Goal: Task Accomplishment & Management: Use online tool/utility

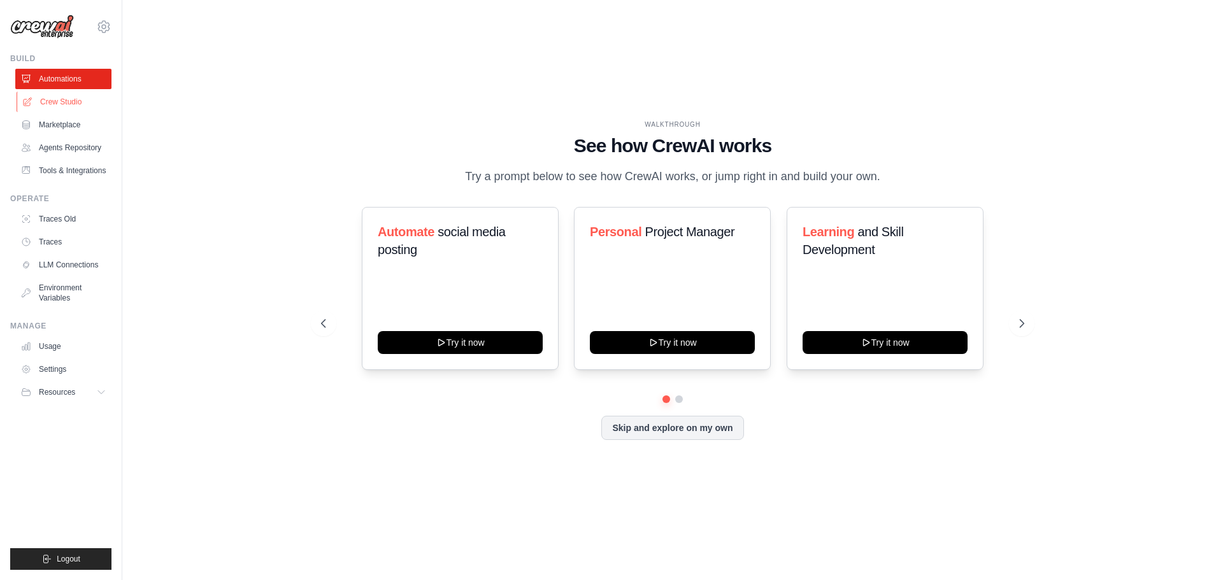
click at [48, 99] on link "Crew Studio" at bounding box center [65, 102] width 96 height 20
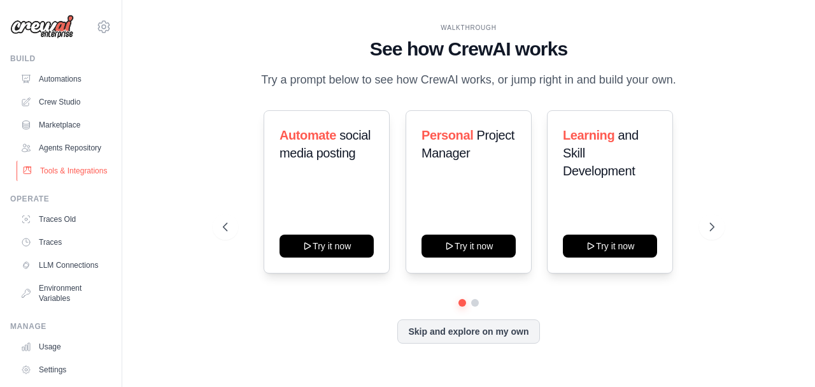
click at [48, 181] on link "Tools & Integrations" at bounding box center [65, 170] width 96 height 20
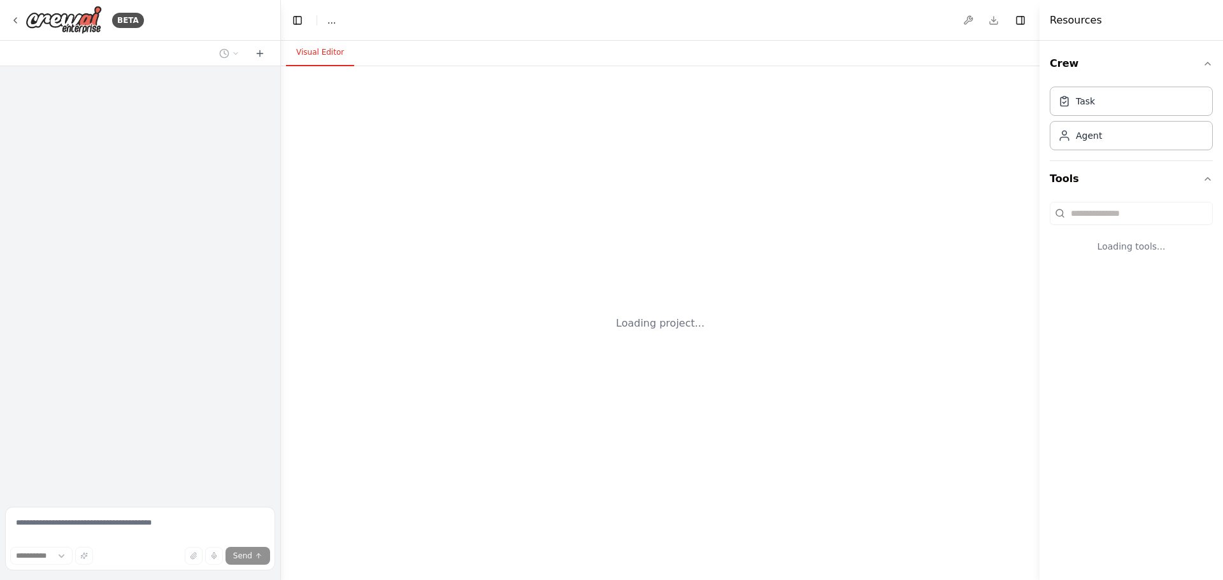
select select "****"
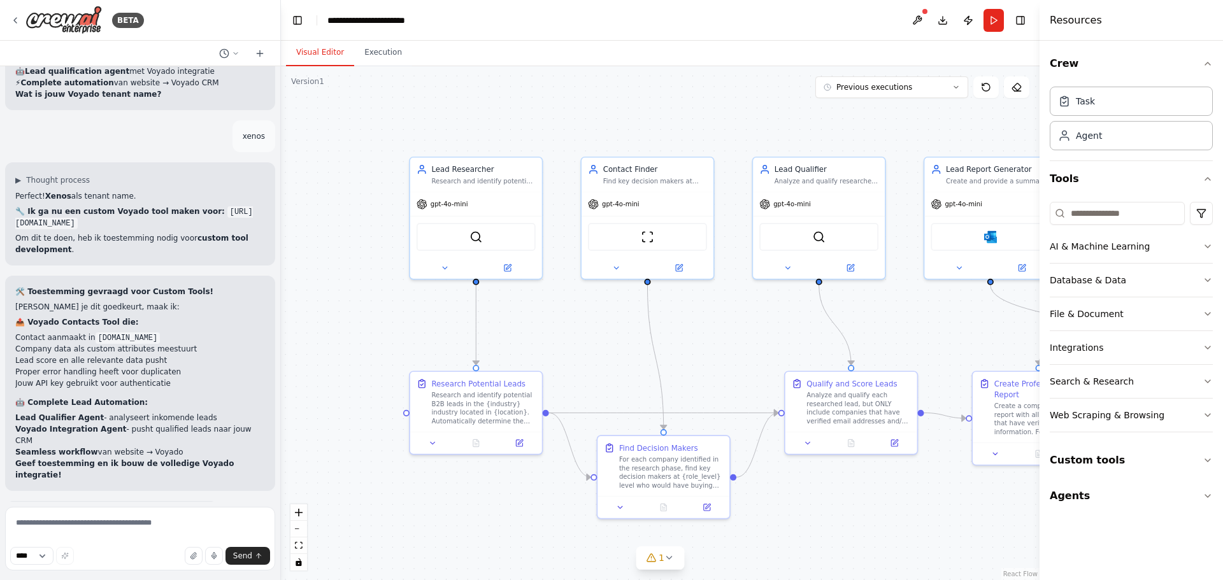
scroll to position [18269, 0]
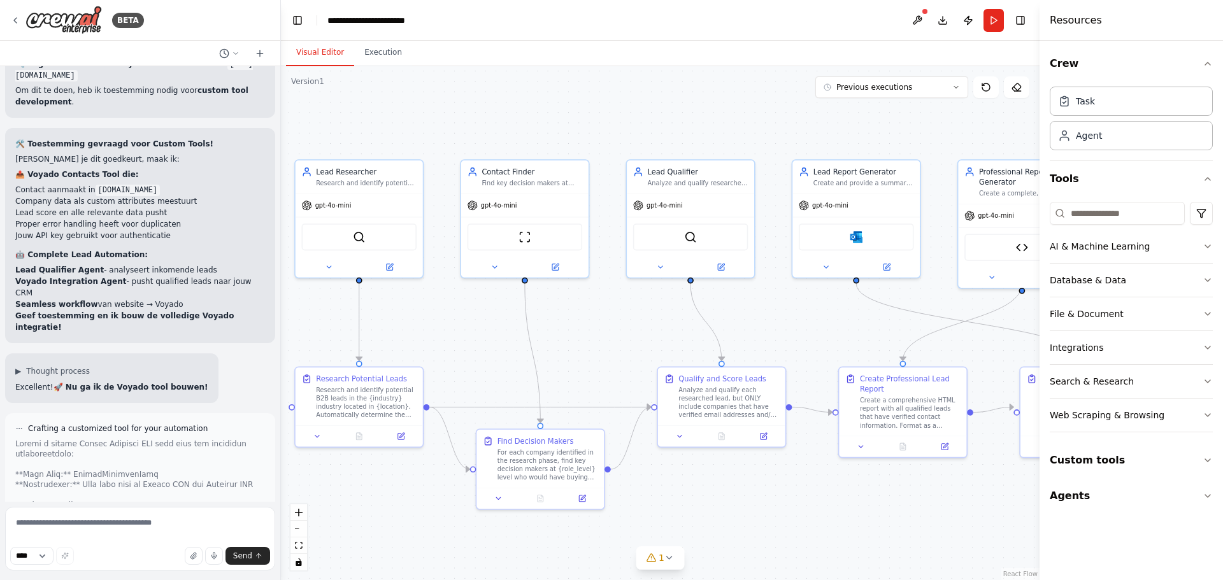
drag, startPoint x: 927, startPoint y: 335, endPoint x: 801, endPoint y: 333, distance: 126.1
click at [801, 333] on div ".deletable-edge-delete-btn { width: 20px; height: 20px; border: 0px solid #ffff…" at bounding box center [660, 323] width 758 height 514
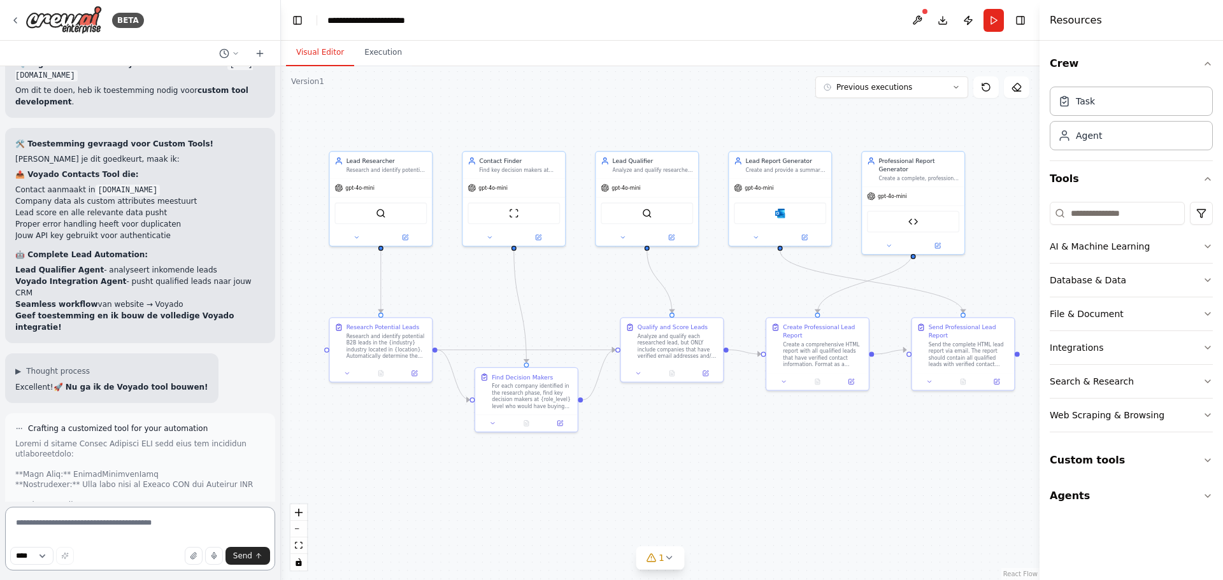
click at [65, 525] on textarea at bounding box center [140, 539] width 270 height 64
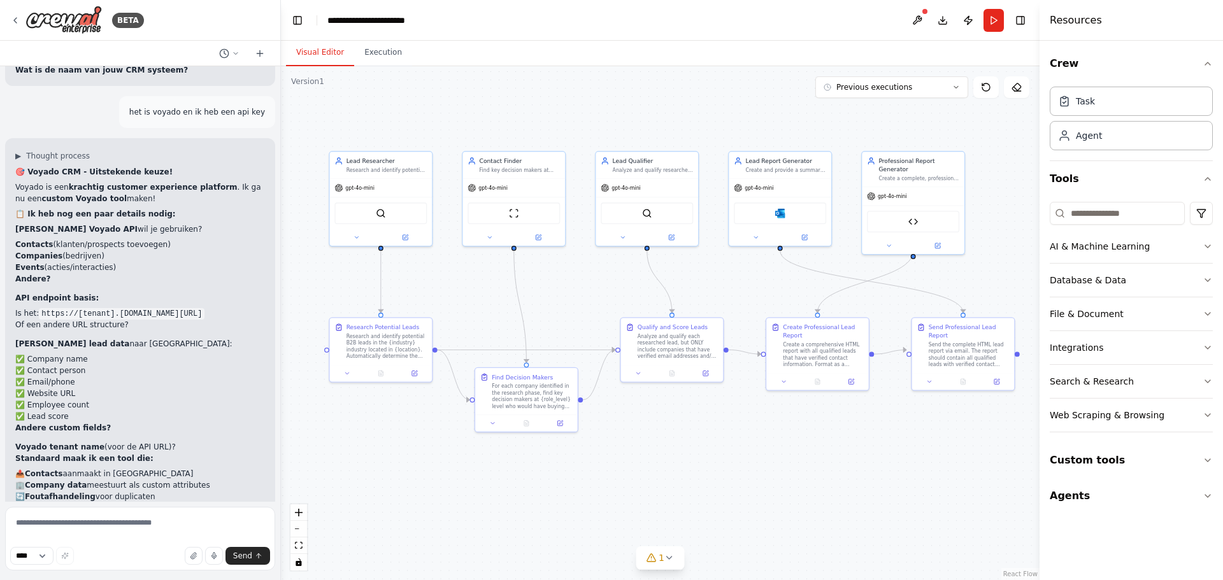
scroll to position [17272, 0]
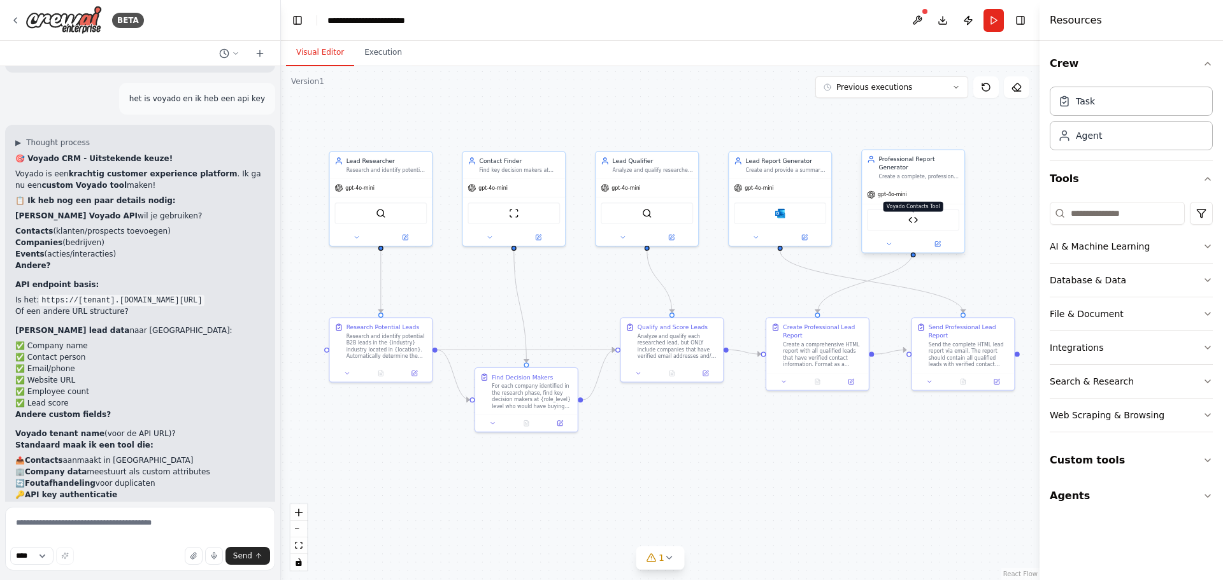
click at [909, 215] on img at bounding box center [913, 220] width 10 height 10
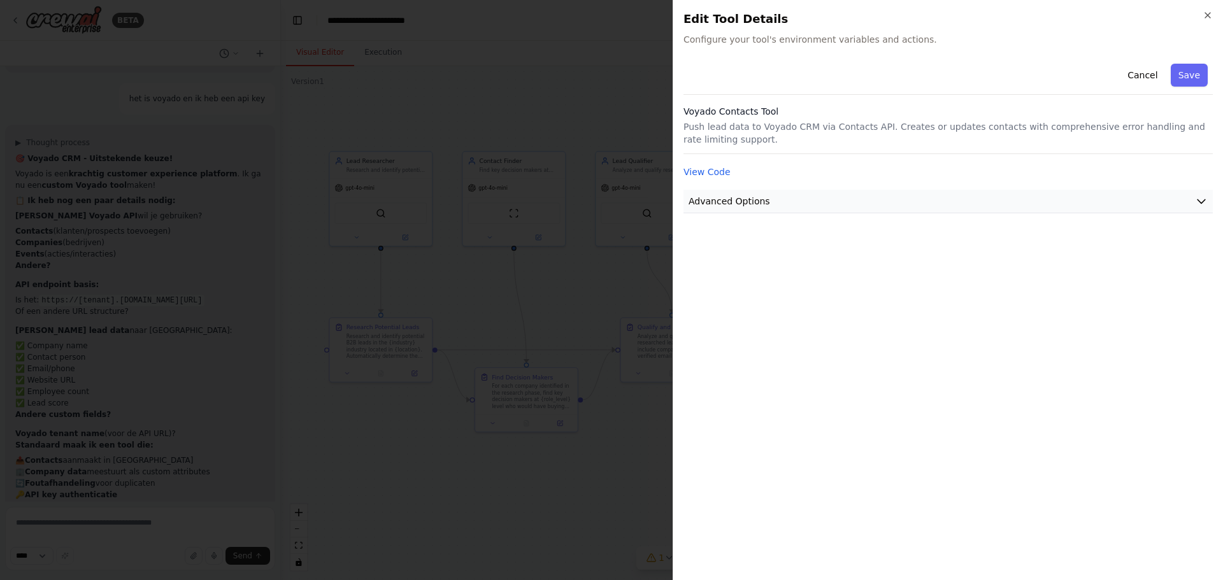
click at [767, 201] on button "Advanced Options" at bounding box center [947, 202] width 529 height 24
click at [730, 278] on input "text" at bounding box center [948, 276] width 508 height 23
click at [1206, 11] on icon "button" at bounding box center [1207, 15] width 10 height 10
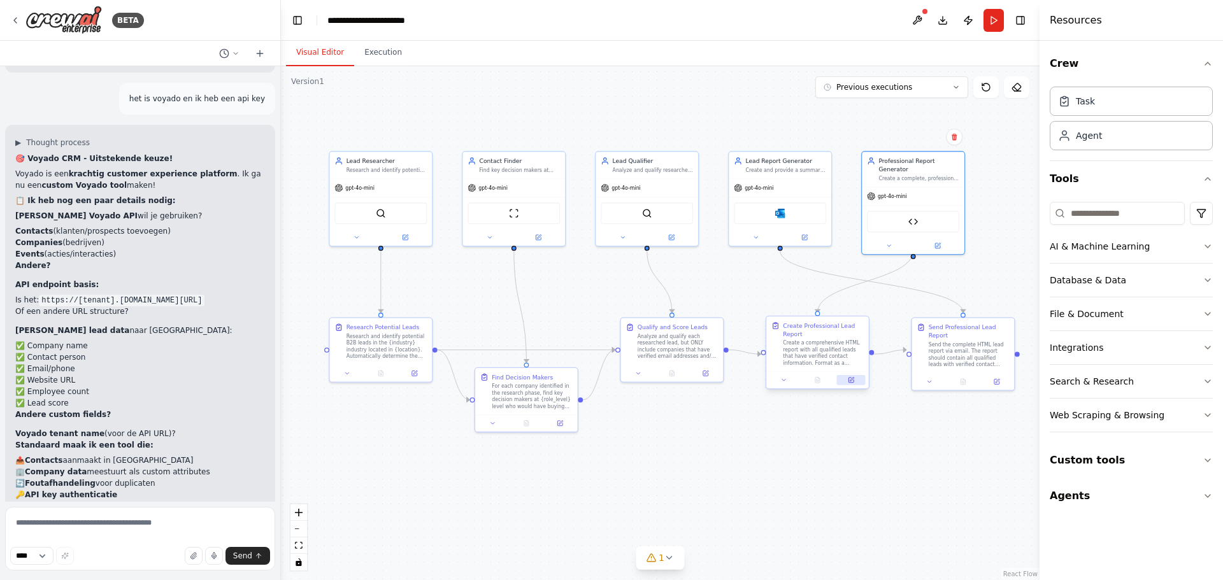
click at [852, 379] on icon at bounding box center [852, 380] width 4 height 4
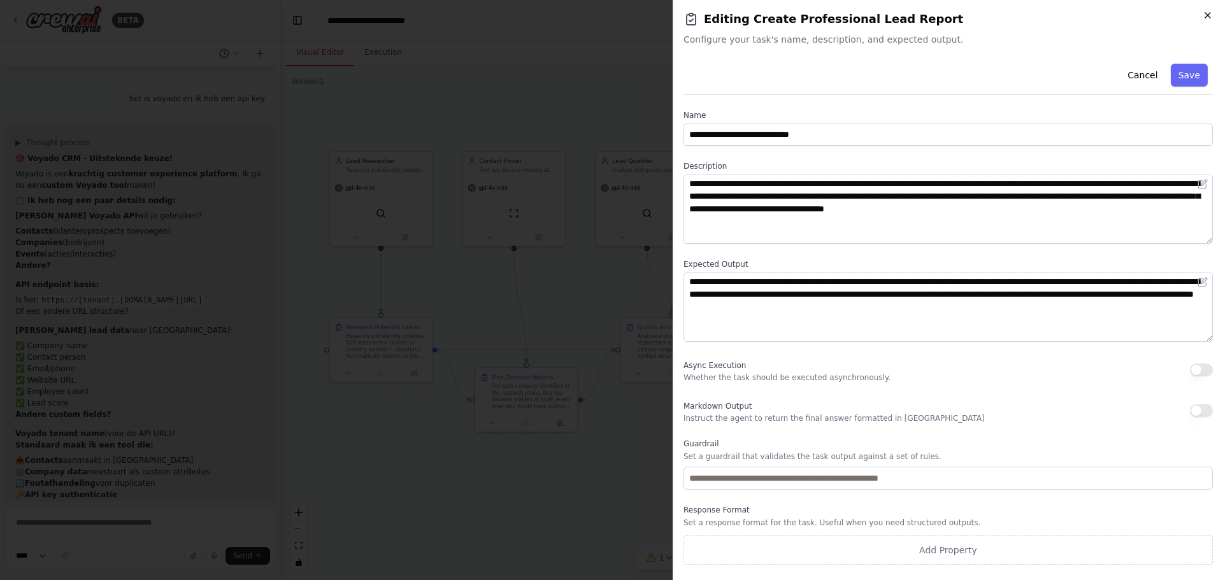
click at [1205, 15] on icon "button" at bounding box center [1207, 15] width 10 height 10
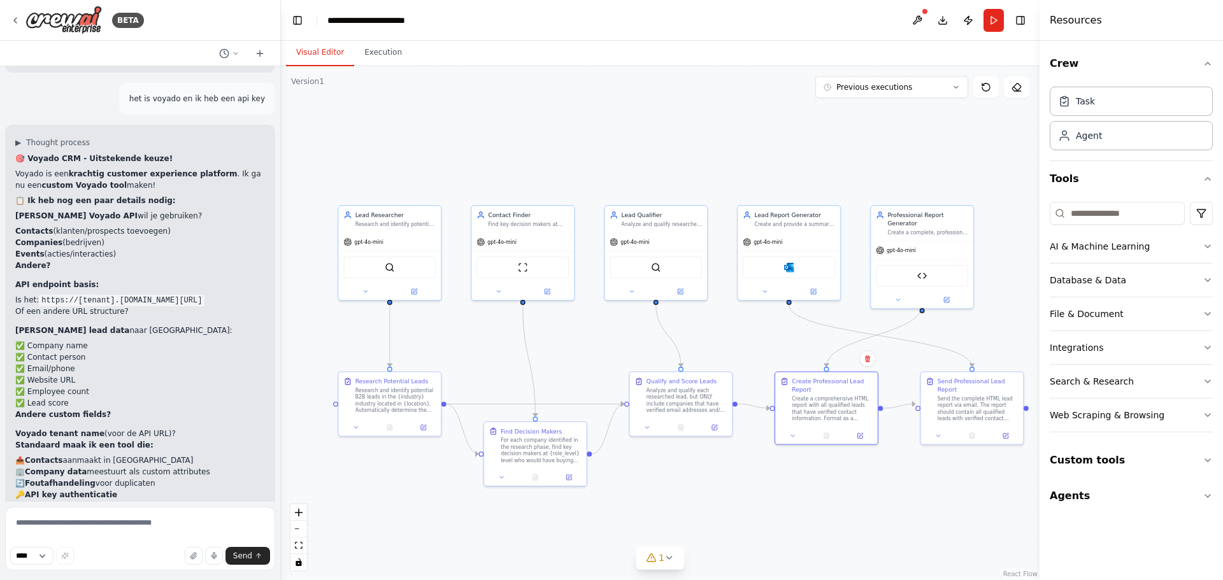
drag, startPoint x: 489, startPoint y: 308, endPoint x: 498, endPoint y: 362, distance: 54.9
click at [498, 362] on div ".deletable-edge-delete-btn { width: 20px; height: 20px; border: 0px solid #ffff…" at bounding box center [660, 323] width 758 height 514
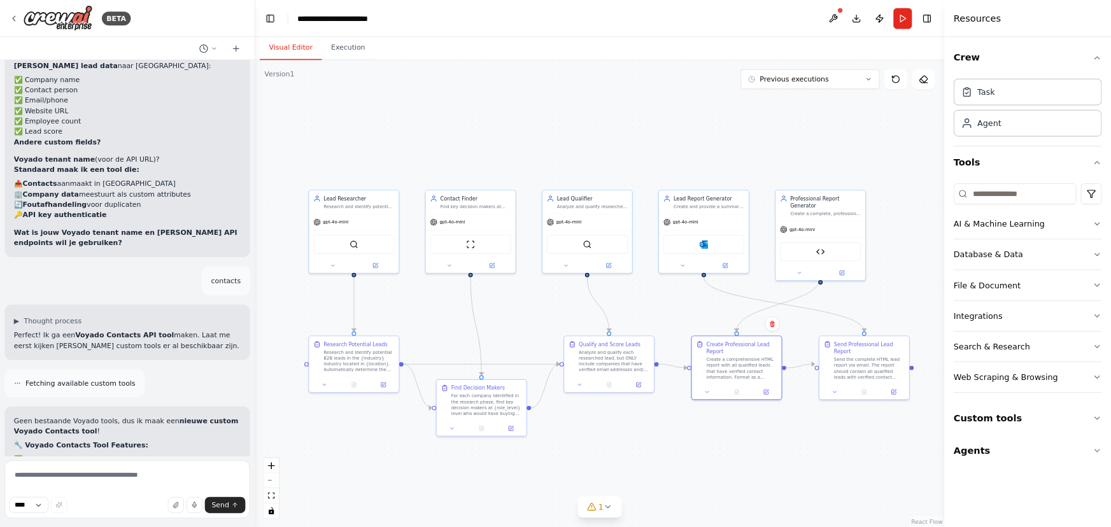
scroll to position [17554, 0]
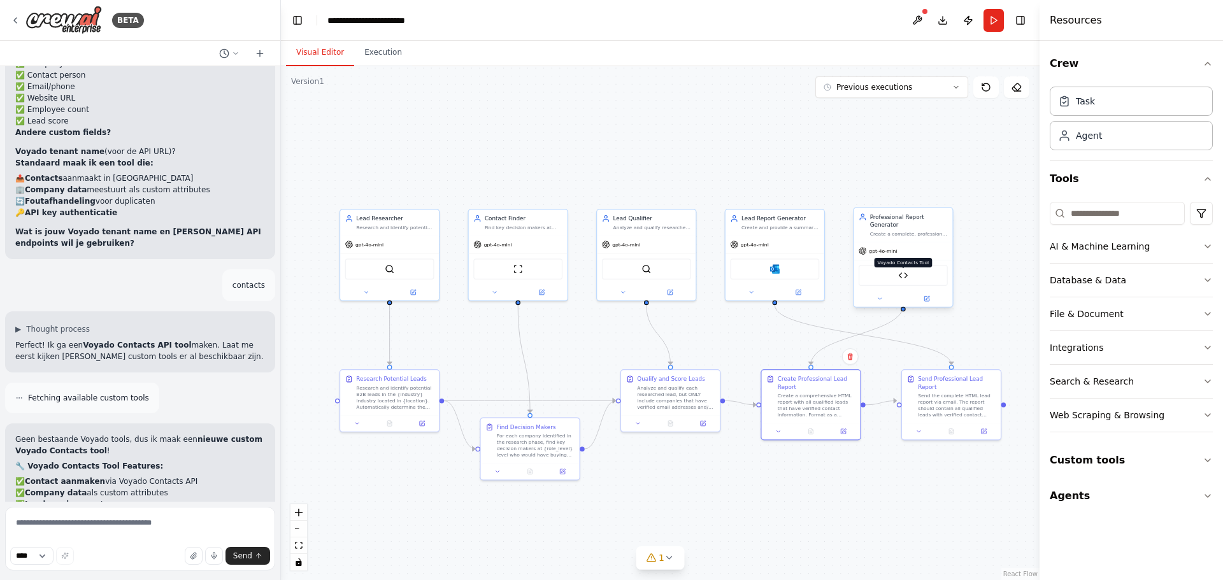
click at [901, 271] on img at bounding box center [903, 276] width 10 height 10
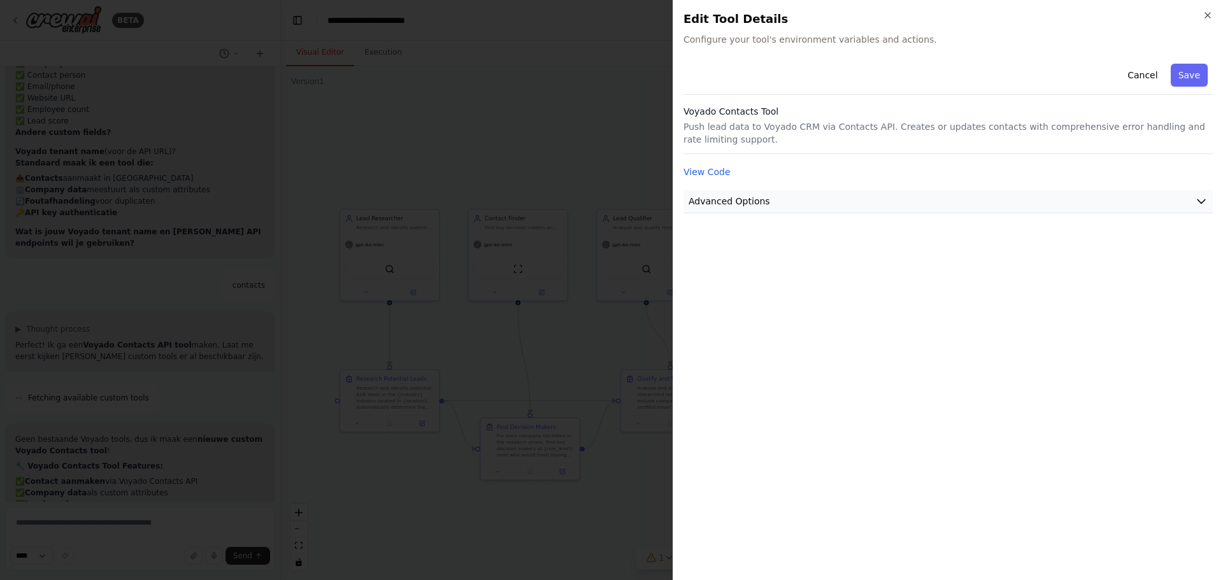
click at [943, 202] on button "Advanced Options" at bounding box center [947, 202] width 529 height 24
click at [817, 274] on input "text" at bounding box center [948, 276] width 508 height 23
click at [1207, 16] on icon "button" at bounding box center [1207, 15] width 5 height 5
